Goal: Navigation & Orientation: Find specific page/section

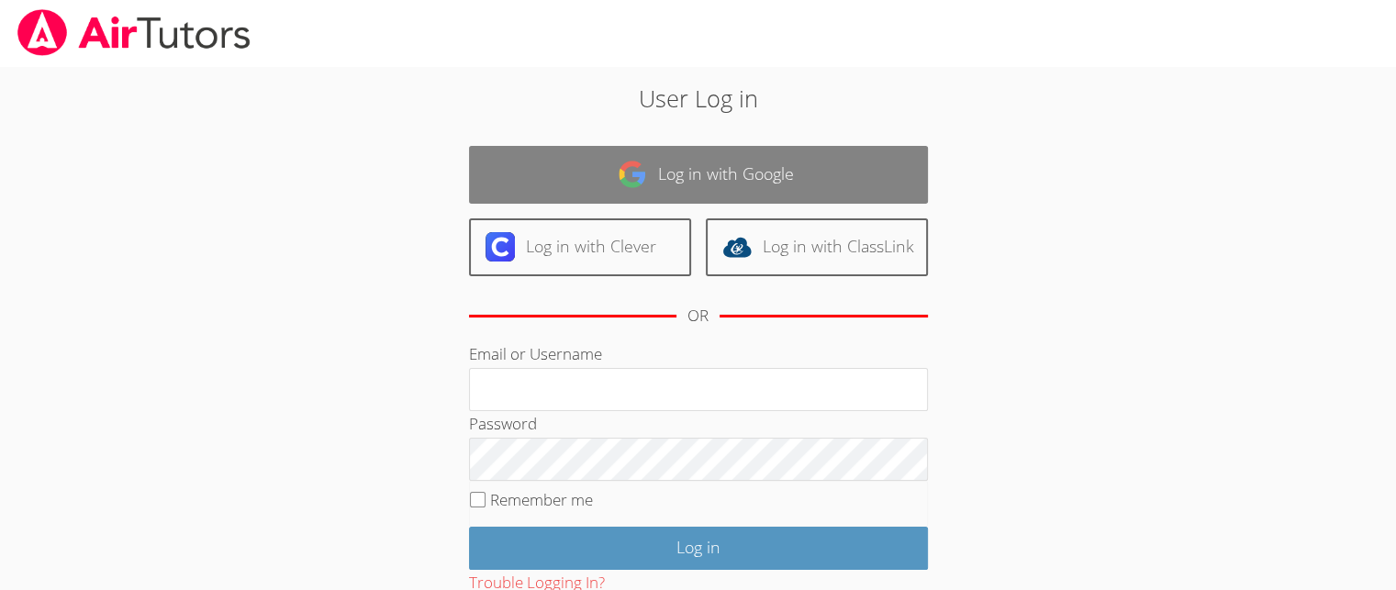
type input "[EMAIL_ADDRESS][DOMAIN_NAME]"
click at [722, 174] on link "Log in with Google" at bounding box center [698, 175] width 459 height 58
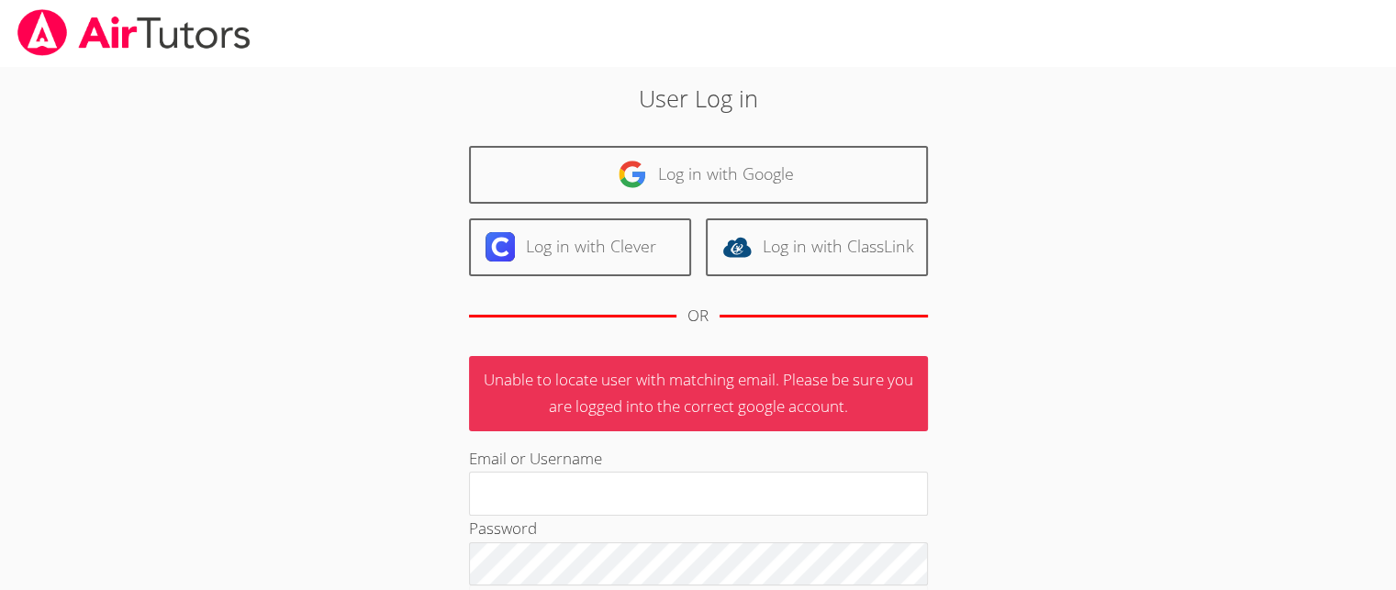
type input "[EMAIL_ADDRESS][DOMAIN_NAME]"
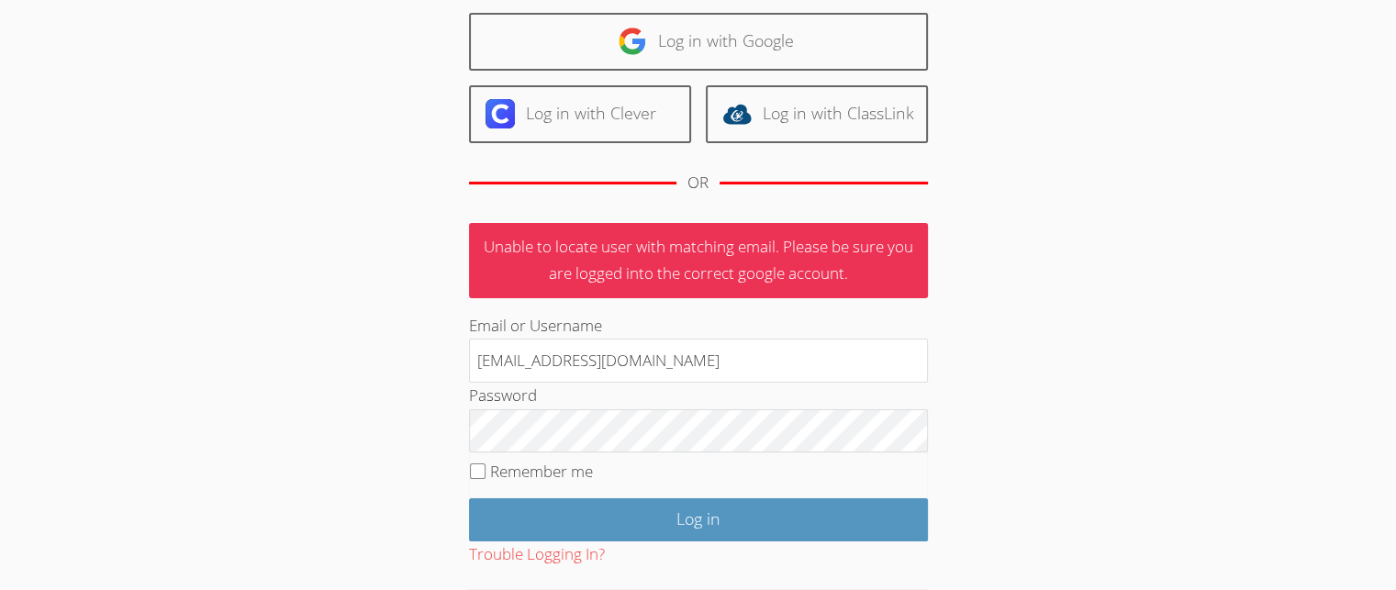
scroll to position [209, 0]
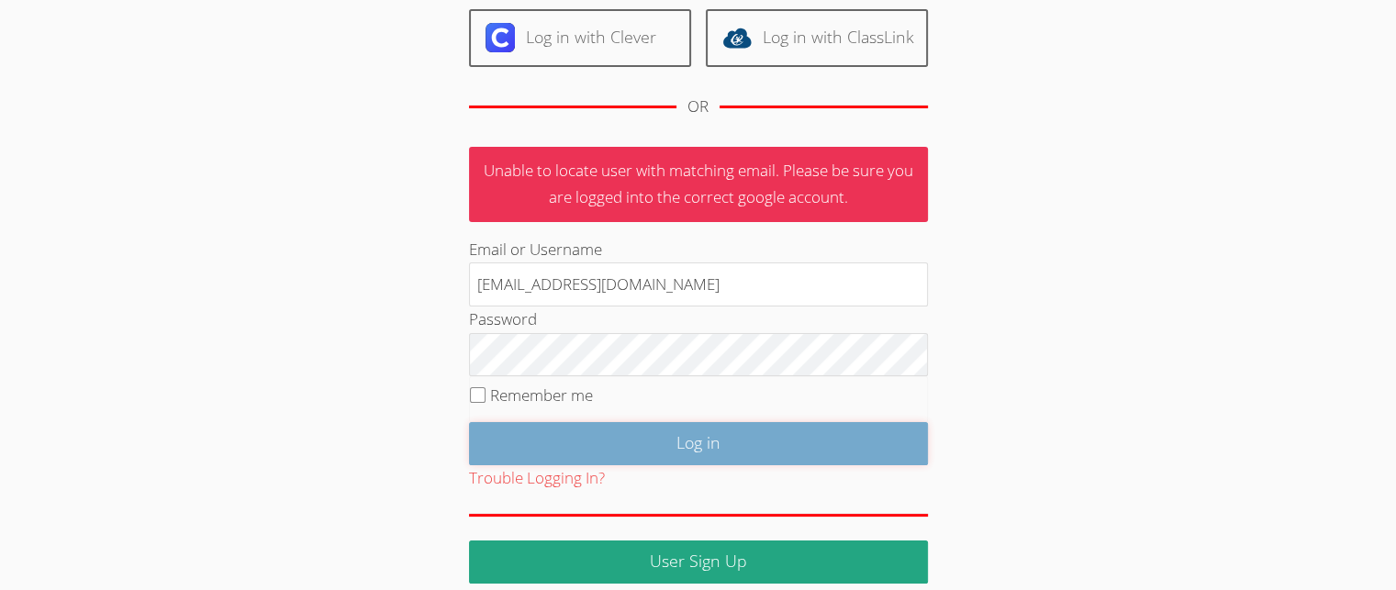
click at [696, 443] on input "Log in" at bounding box center [698, 443] width 459 height 43
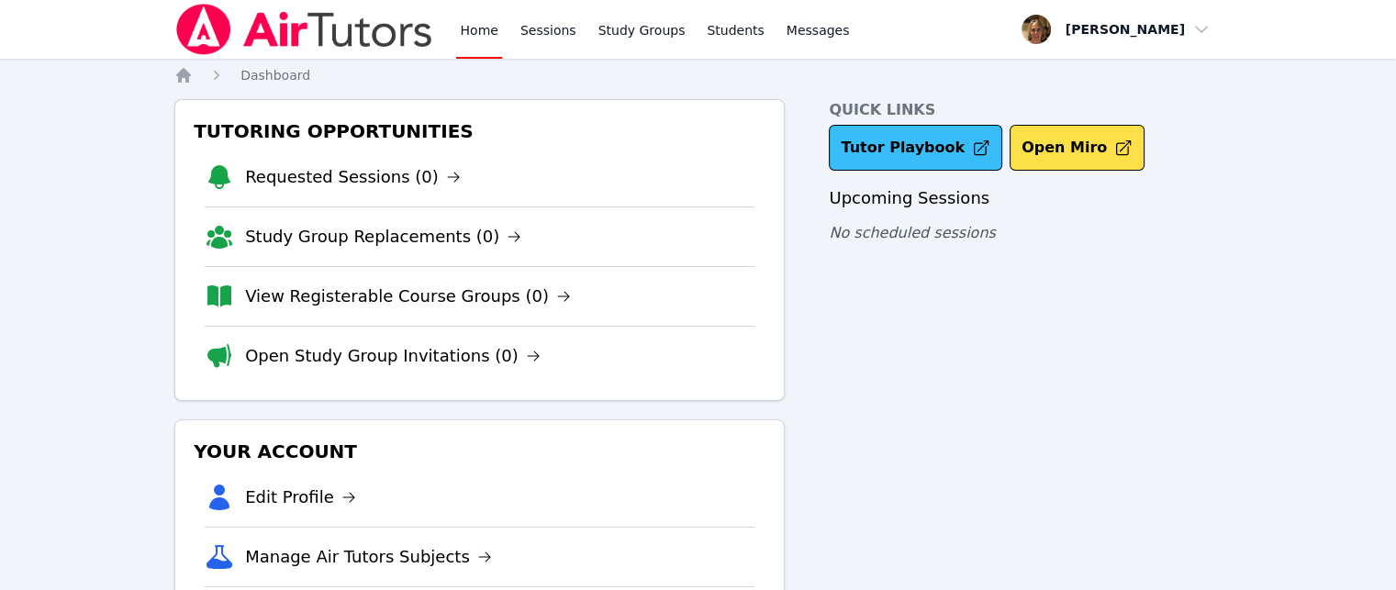
click at [892, 152] on link "Tutor Playbook" at bounding box center [916, 148] width 174 height 46
